Goal: Navigation & Orientation: Find specific page/section

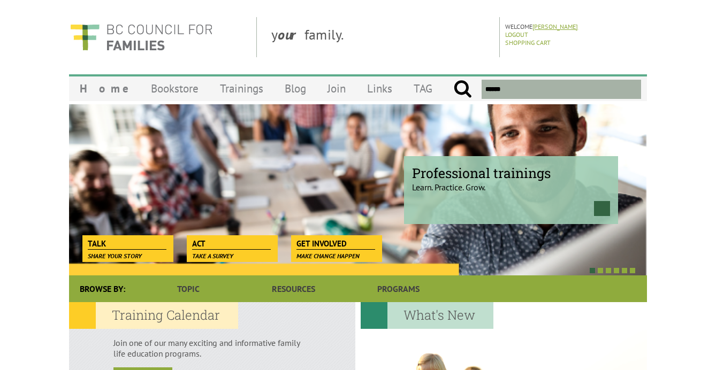
click at [535, 27] on link "[PERSON_NAME]" at bounding box center [554, 26] width 45 height 8
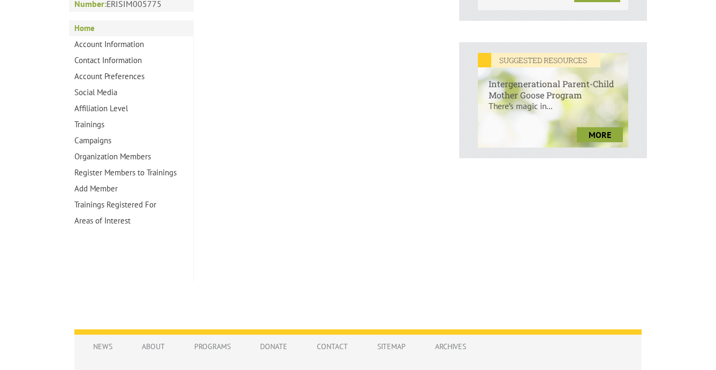
scroll to position [419, 0]
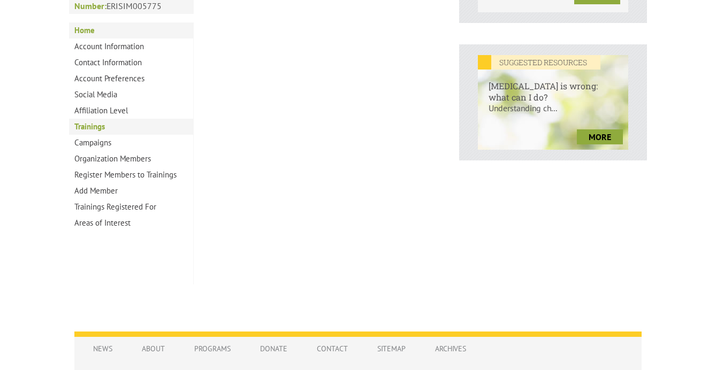
click at [110, 119] on link "Trainings" at bounding box center [131, 127] width 124 height 16
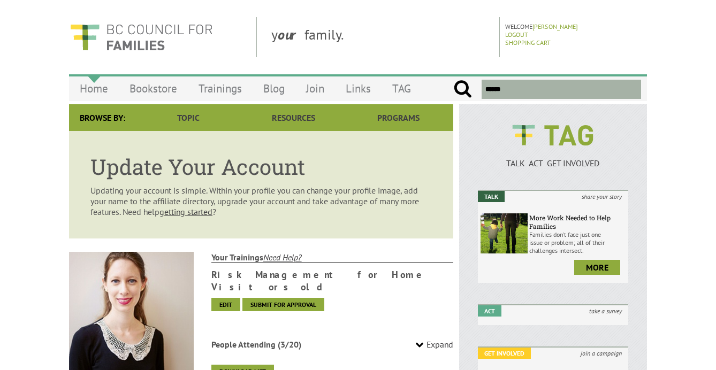
click at [94, 85] on link "Home" at bounding box center [94, 88] width 50 height 25
